Goal: Information Seeking & Learning: Learn about a topic

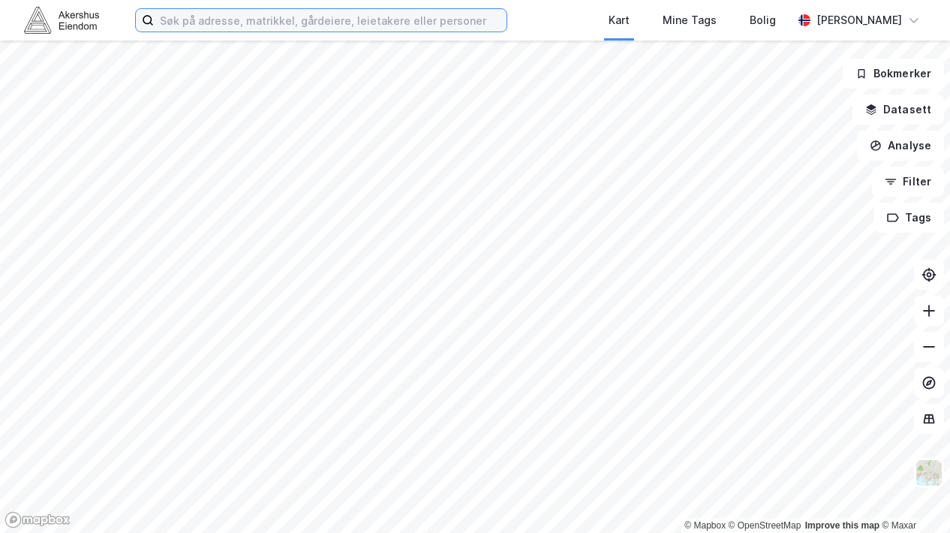
click at [362, 26] on input at bounding box center [330, 20] width 353 height 23
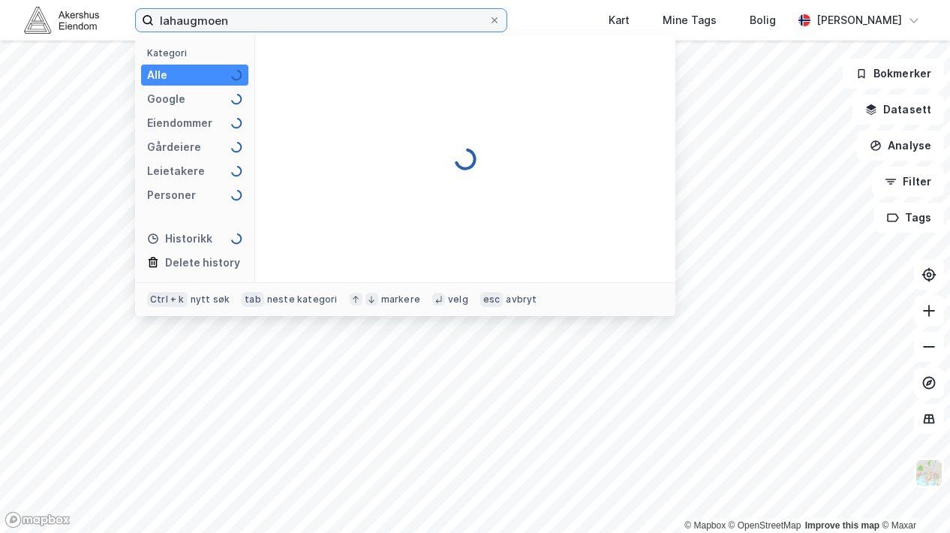
type input "lahaugmoen"
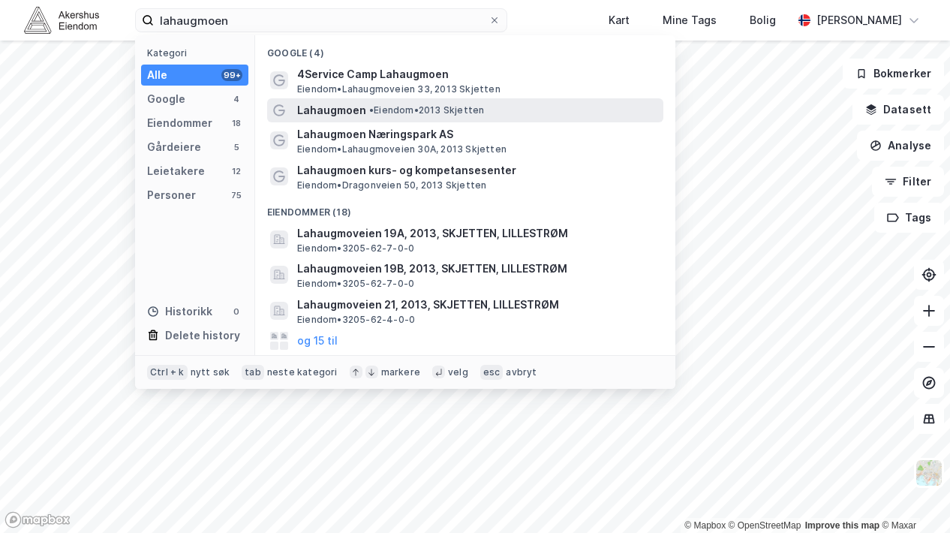
click at [342, 107] on span "Lahaugmoen" at bounding box center [331, 110] width 69 height 18
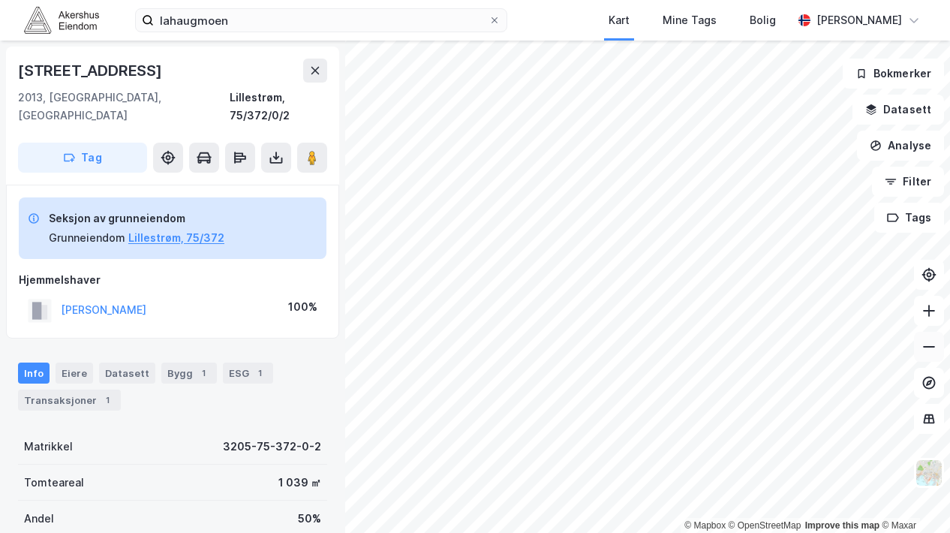
click at [935, 355] on button at bounding box center [929, 347] width 30 height 30
click at [309, 66] on icon at bounding box center [315, 71] width 12 height 12
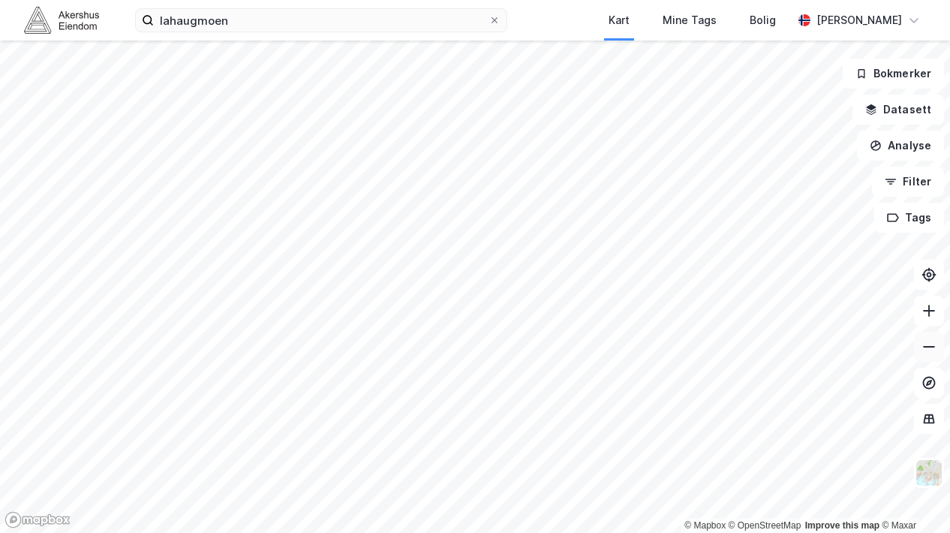
click at [931, 350] on icon at bounding box center [929, 346] width 15 height 15
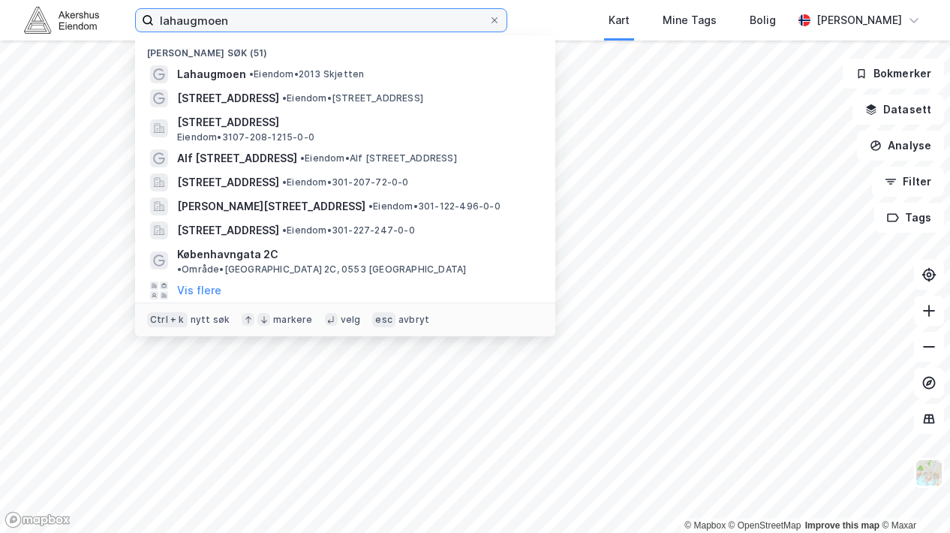
click at [291, 31] on label "lahaugmoen" at bounding box center [321, 20] width 372 height 24
click at [291, 31] on input "lahaugmoen" at bounding box center [321, 20] width 335 height 23
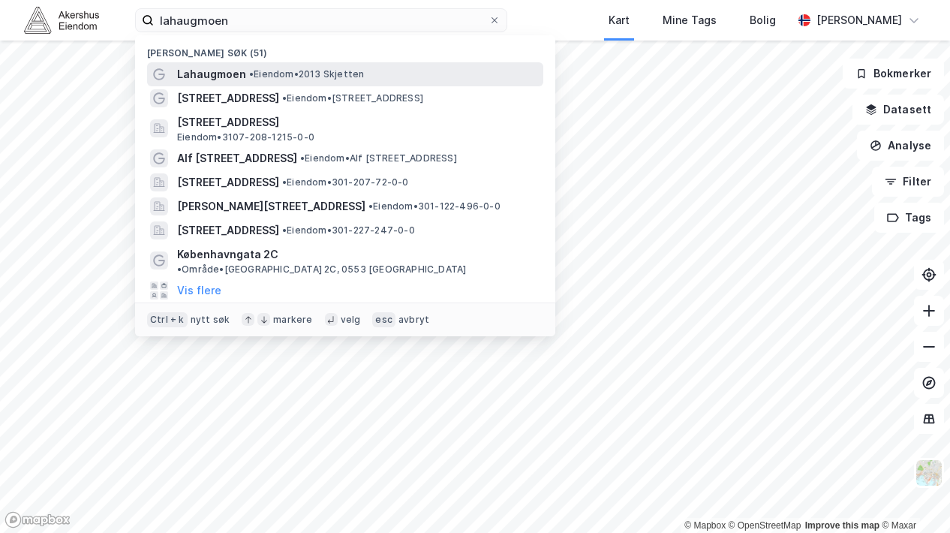
click at [321, 73] on span "• Eiendom • 2013 Skjetten" at bounding box center [306, 74] width 115 height 12
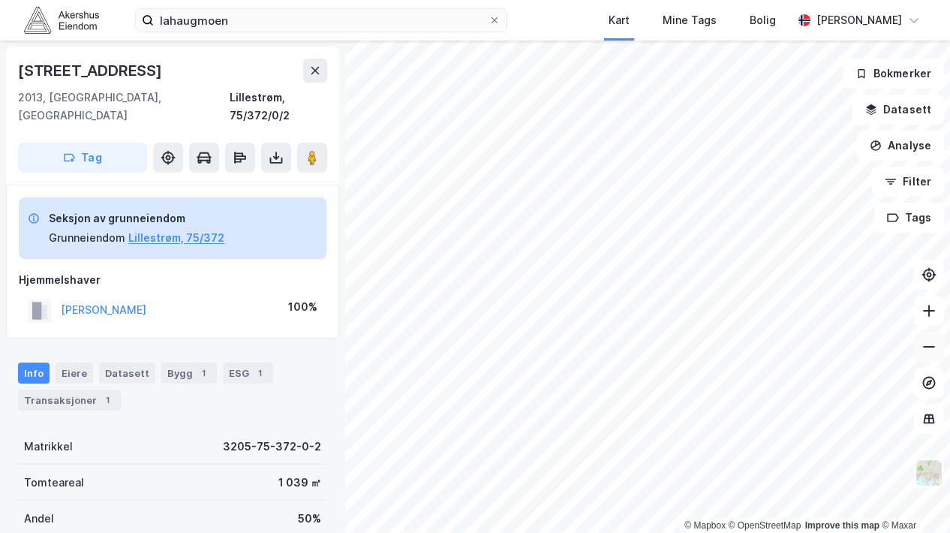
click at [934, 346] on icon at bounding box center [929, 347] width 12 height 2
click at [925, 345] on icon at bounding box center [929, 346] width 15 height 15
click at [928, 312] on icon at bounding box center [929, 310] width 15 height 15
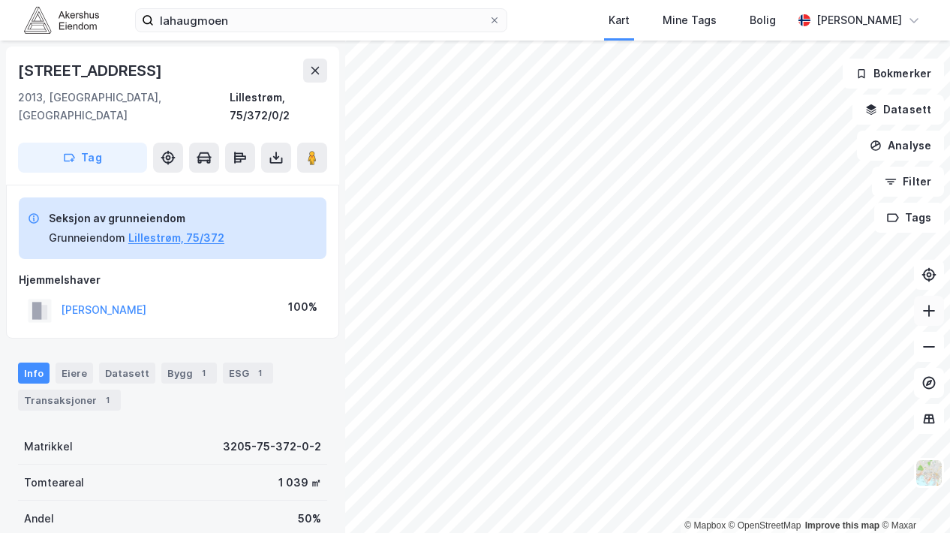
click at [934, 312] on icon at bounding box center [929, 310] width 15 height 15
click at [932, 354] on button at bounding box center [929, 347] width 30 height 30
click at [931, 348] on icon at bounding box center [929, 346] width 15 height 15
click at [935, 312] on icon at bounding box center [929, 310] width 15 height 15
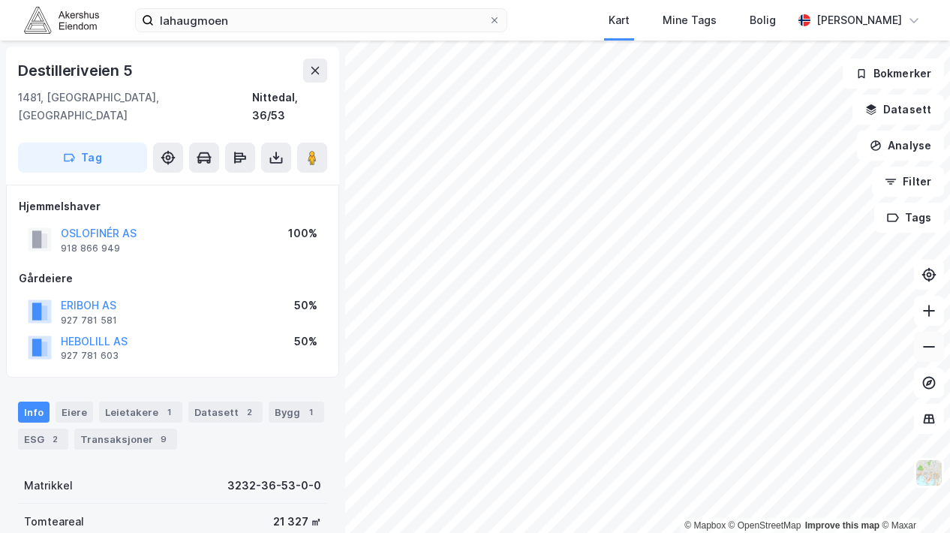
click at [930, 343] on icon at bounding box center [929, 346] width 15 height 15
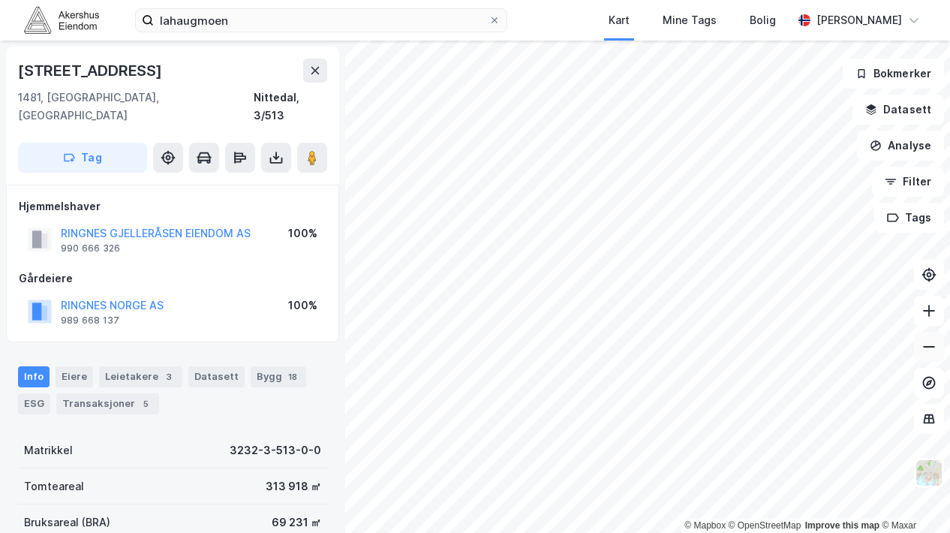
click at [936, 354] on icon at bounding box center [929, 346] width 15 height 15
click at [934, 306] on icon at bounding box center [929, 310] width 15 height 15
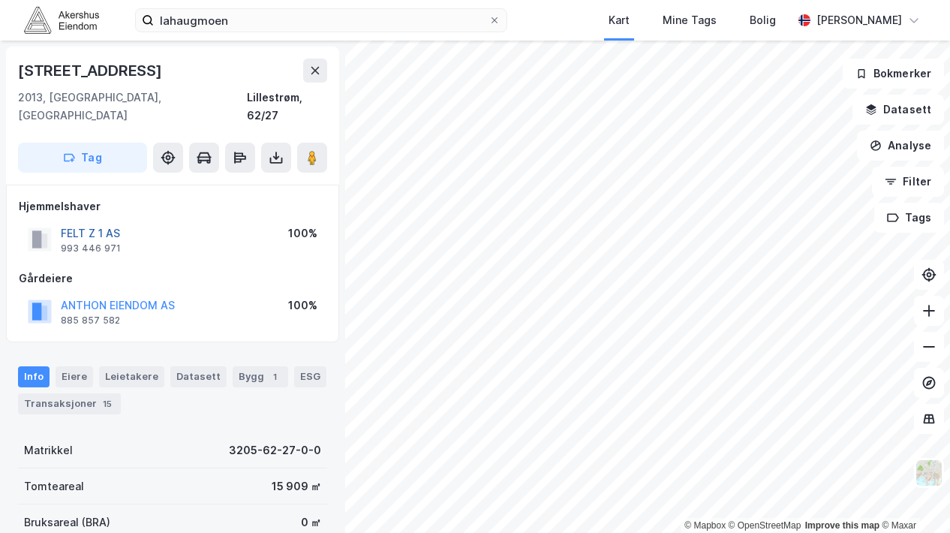
click at [0, 0] on button "FELT Z 1 AS" at bounding box center [0, 0] width 0 height 0
